Goal: Task Accomplishment & Management: Complete application form

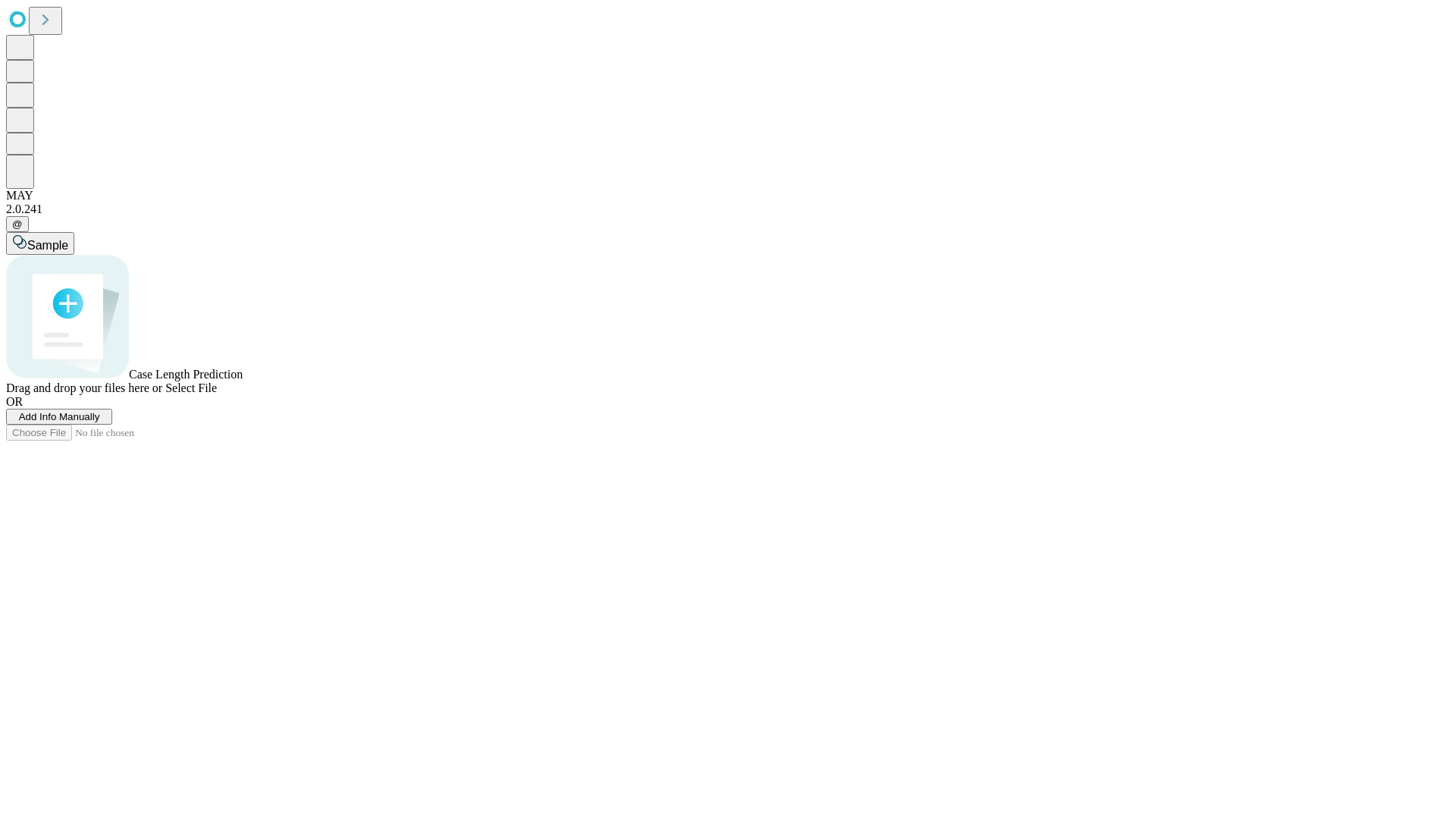
click at [100, 422] on span "Add Info Manually" at bounding box center [59, 416] width 81 height 12
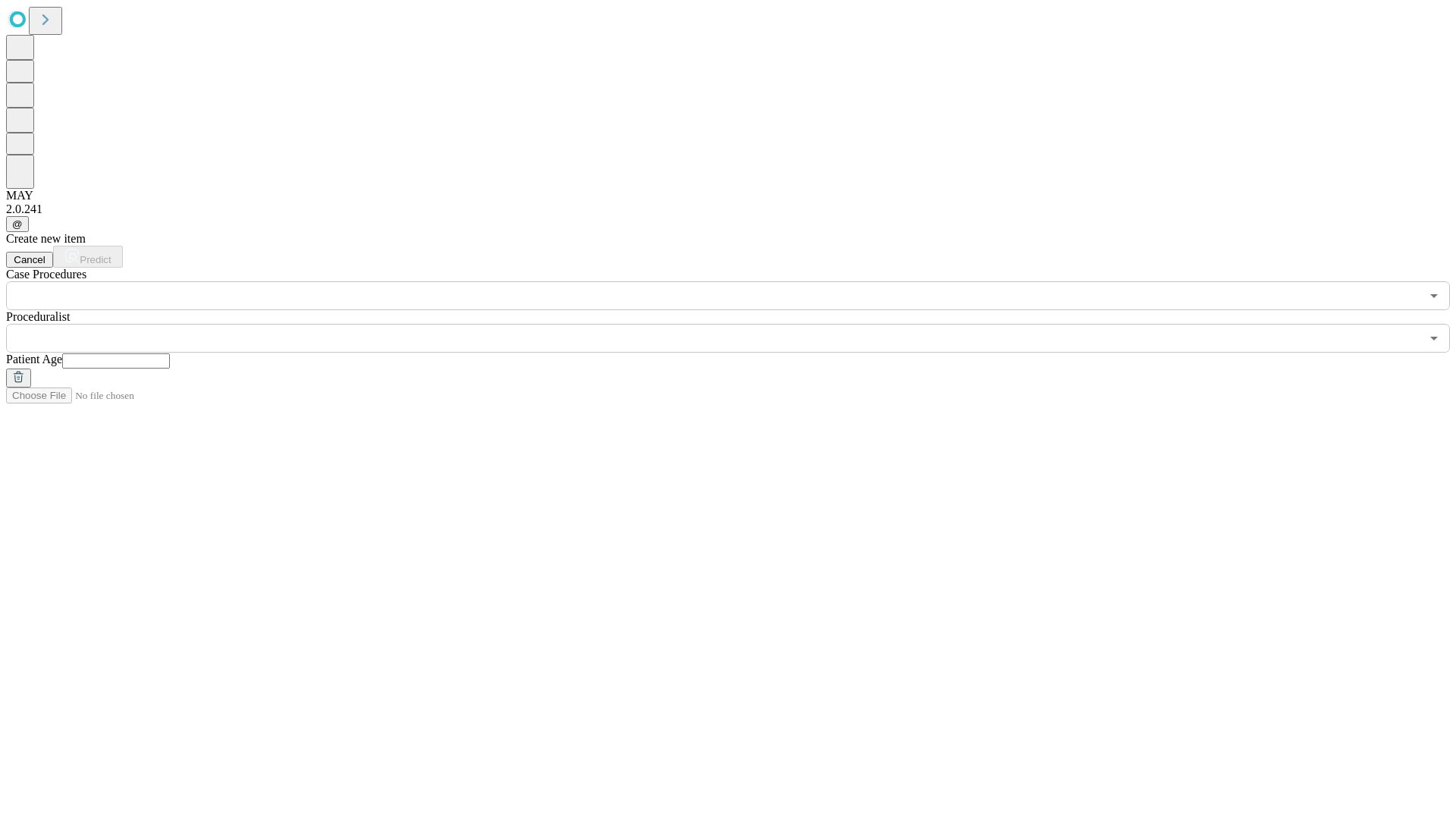
click at [170, 353] on input "text" at bounding box center [116, 360] width 108 height 15
type input "**"
click at [739, 324] on input "text" at bounding box center [713, 338] width 1414 height 29
